Goal: Check status

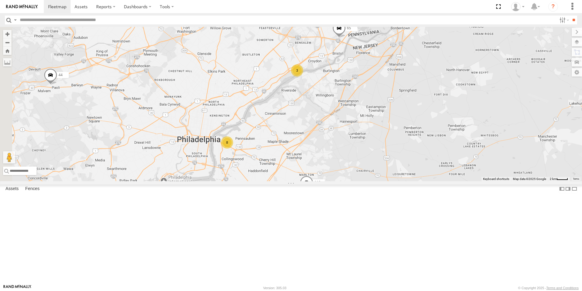
drag, startPoint x: 277, startPoint y: 196, endPoint x: 345, endPoint y: 174, distance: 71.3
click at [345, 174] on div "46 44 256 141 192 48 206 170 63 83 36 119 4 8 6 3 146 65 96" at bounding box center [291, 104] width 582 height 154
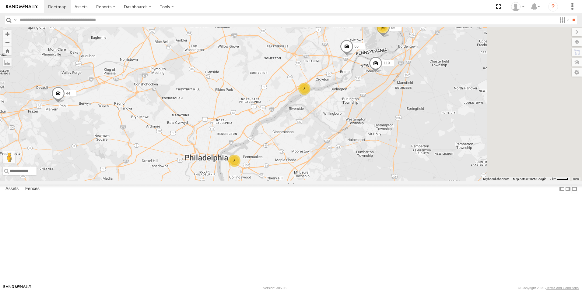
drag, startPoint x: 506, startPoint y: 179, endPoint x: 405, endPoint y: 171, distance: 101.1
click at [405, 171] on div "46 44 256 141 192 48 206 170 63 83 36 119 146 65 96 4 8 6 3" at bounding box center [291, 104] width 582 height 154
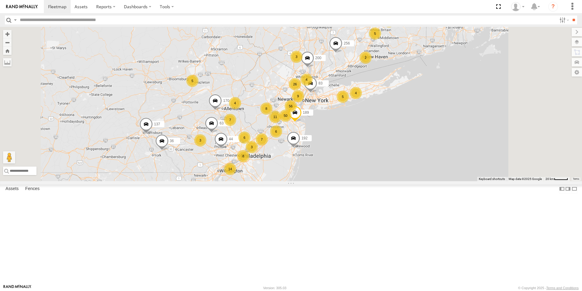
drag, startPoint x: 348, startPoint y: 189, endPoint x: 341, endPoint y: 144, distance: 45.3
click at [273, 115] on div "8" at bounding box center [266, 108] width 12 height 12
